Goal: Check status: Check status

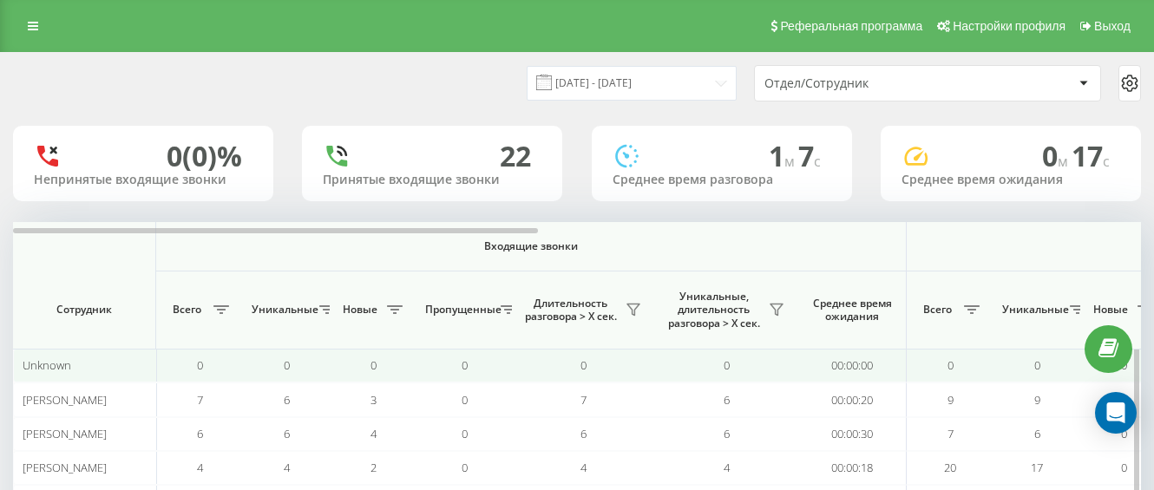
scroll to position [148, 0]
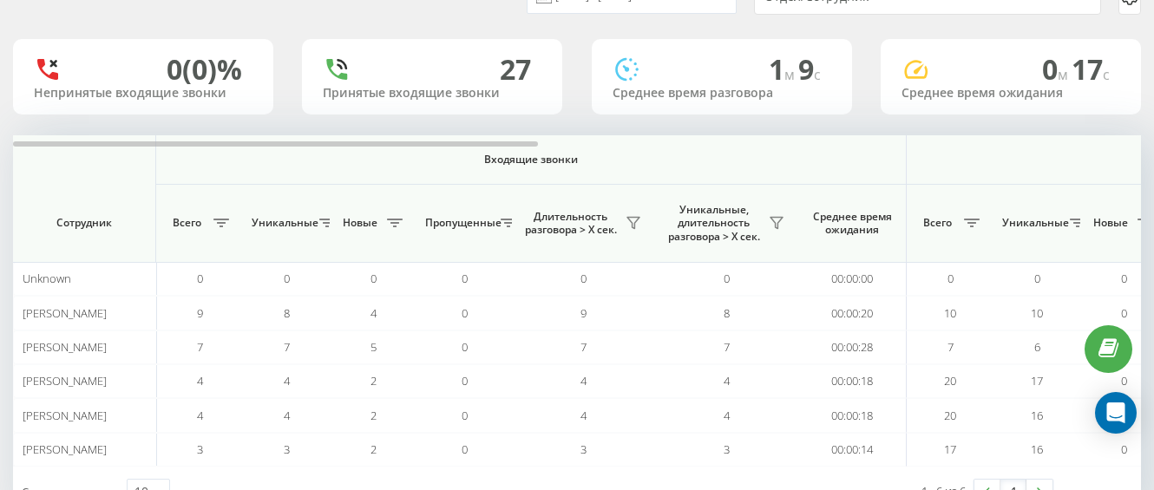
scroll to position [148, 0]
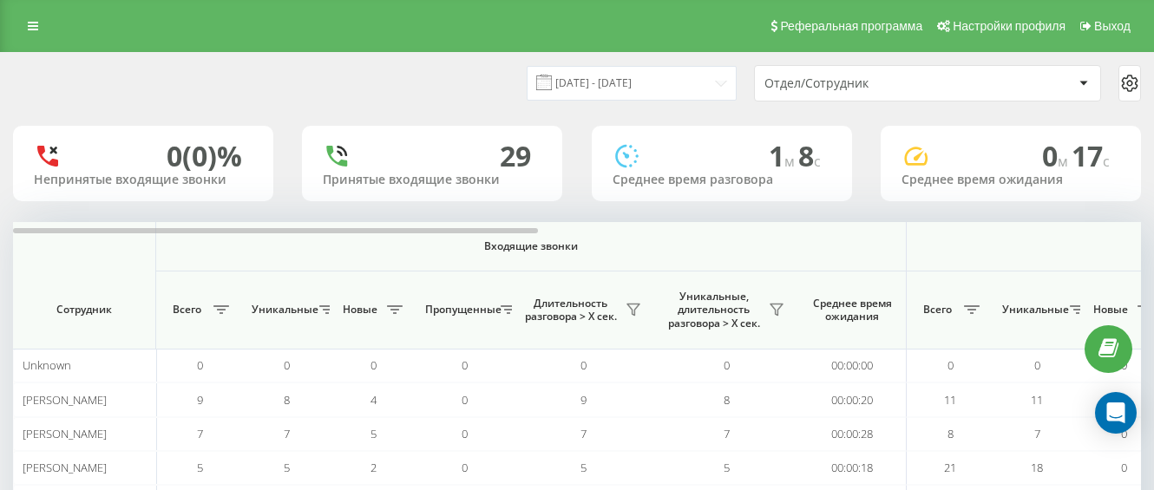
scroll to position [148, 0]
